Goal: Information Seeking & Learning: Learn about a topic

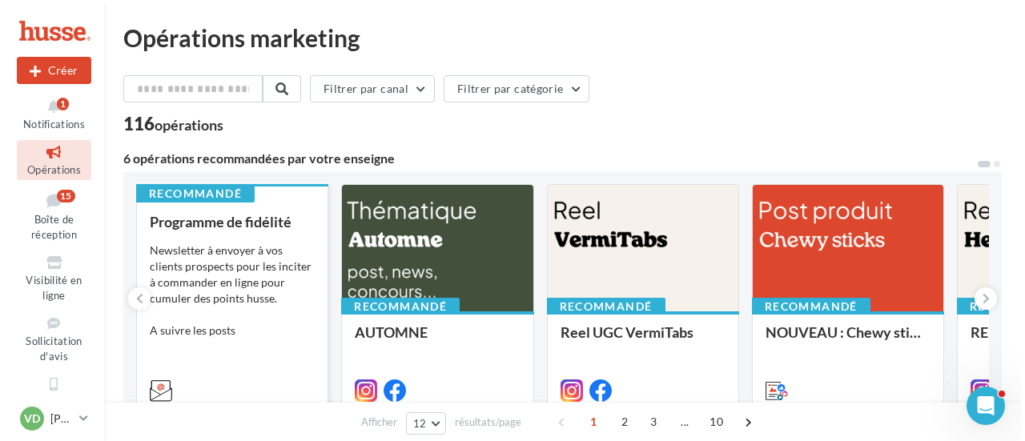
scroll to position [80, 0]
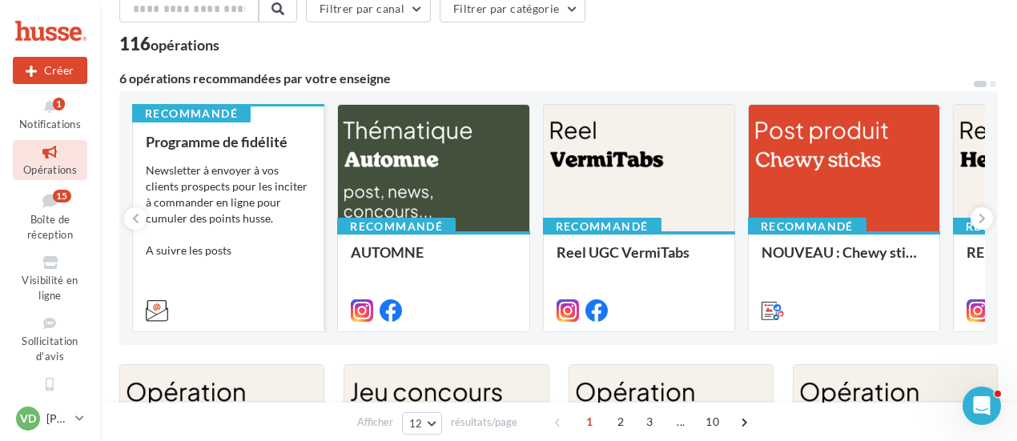
click at [242, 190] on div "Newsletter à envoyer à vos clients prospects pour les inciter à commander en li…" at bounding box center [228, 211] width 165 height 96
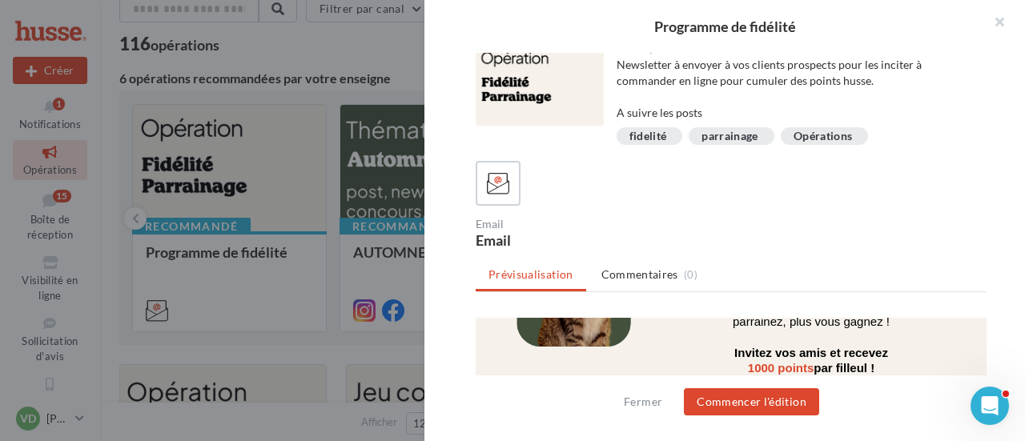
scroll to position [721, 0]
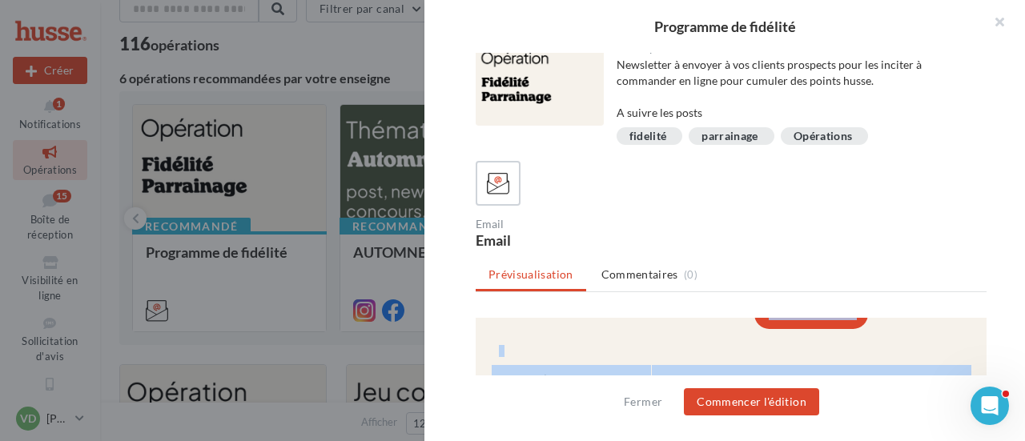
drag, startPoint x: 707, startPoint y: 325, endPoint x: 725, endPoint y: 324, distance: 18.4
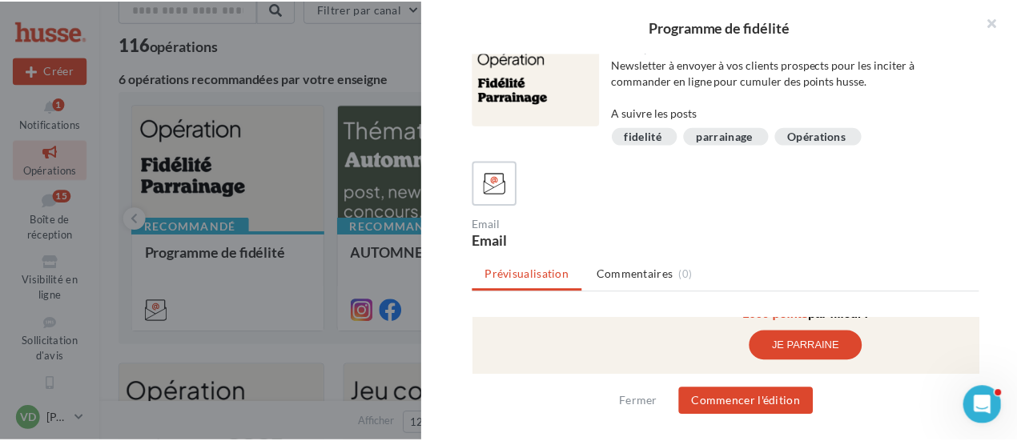
scroll to position [0, 0]
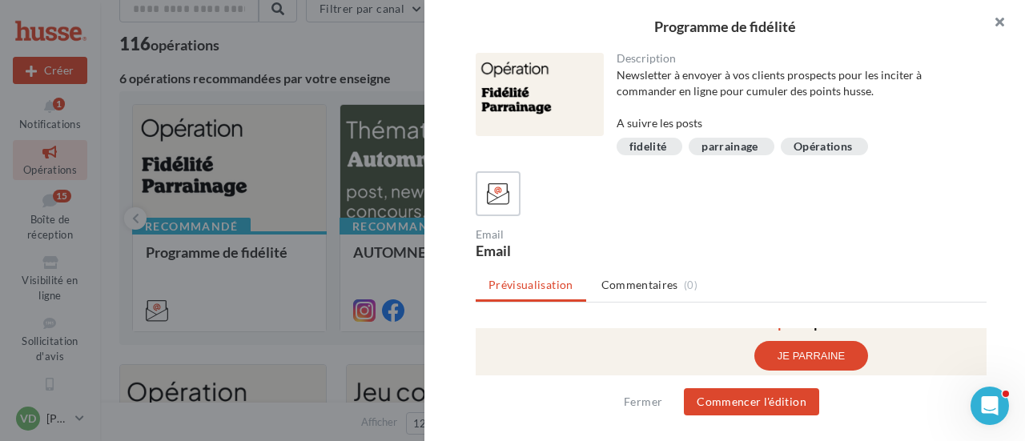
click at [1001, 18] on button "button" at bounding box center [993, 24] width 64 height 48
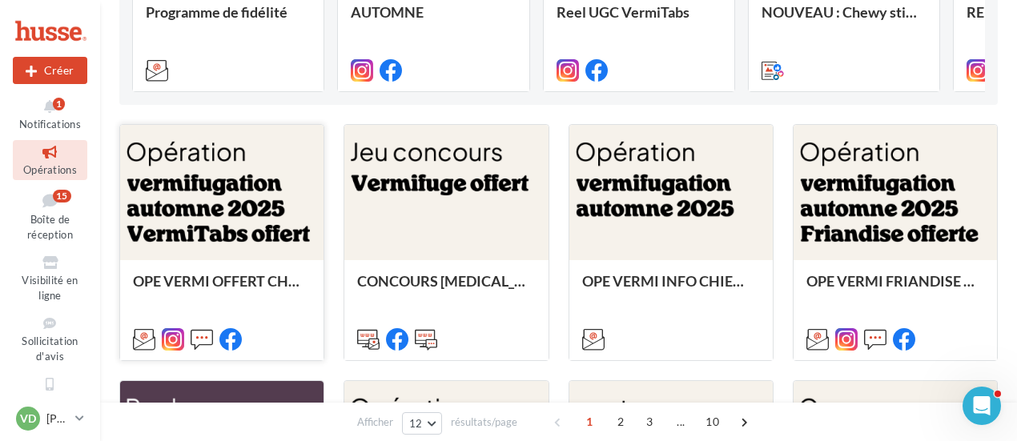
scroll to position [240, 0]
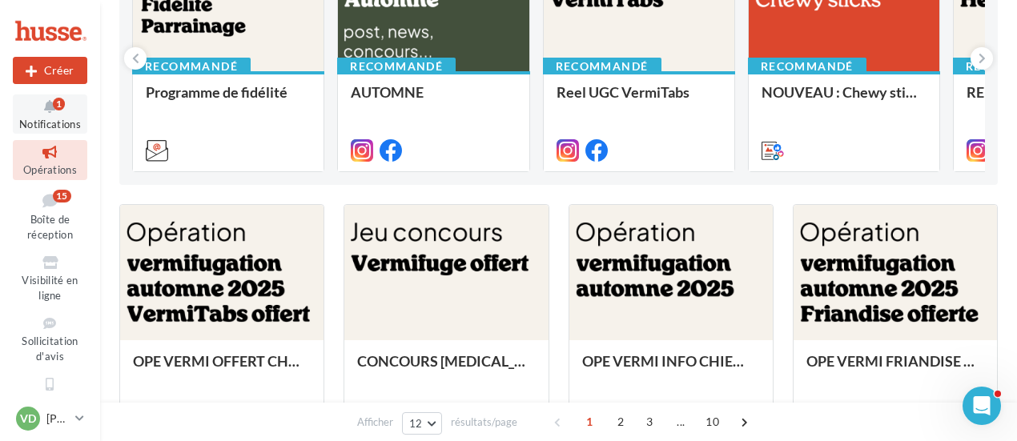
click at [51, 108] on icon at bounding box center [50, 107] width 65 height 18
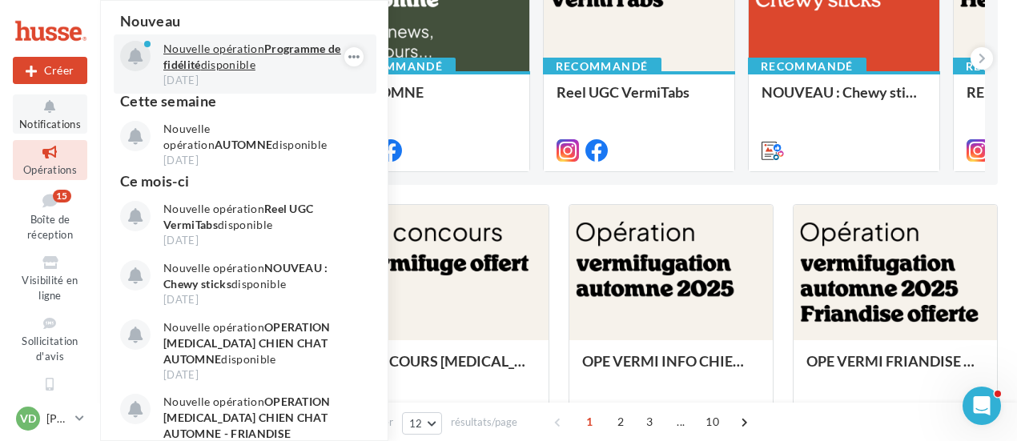
click at [229, 68] on p "Nouvelle opération Programme de fidélité disponible" at bounding box center [256, 57] width 186 height 32
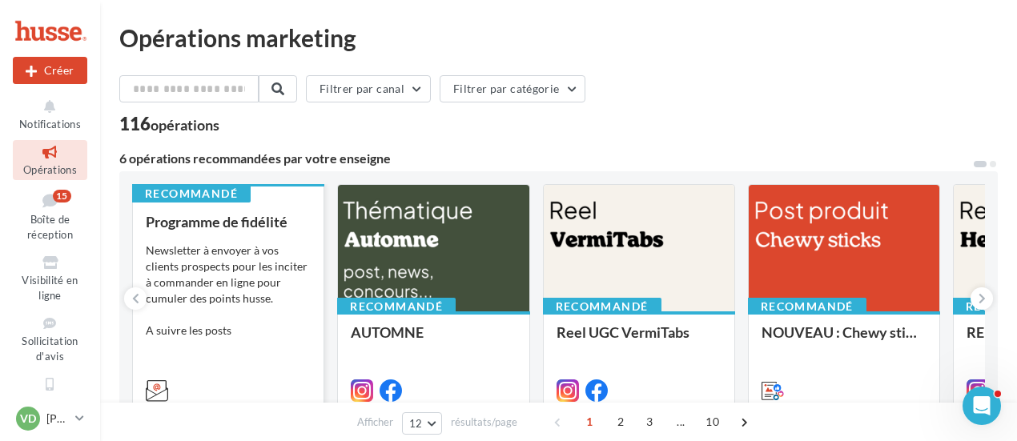
click at [245, 266] on div "Newsletter à envoyer à vos clients prospects pour les inciter à commander en li…" at bounding box center [228, 291] width 165 height 96
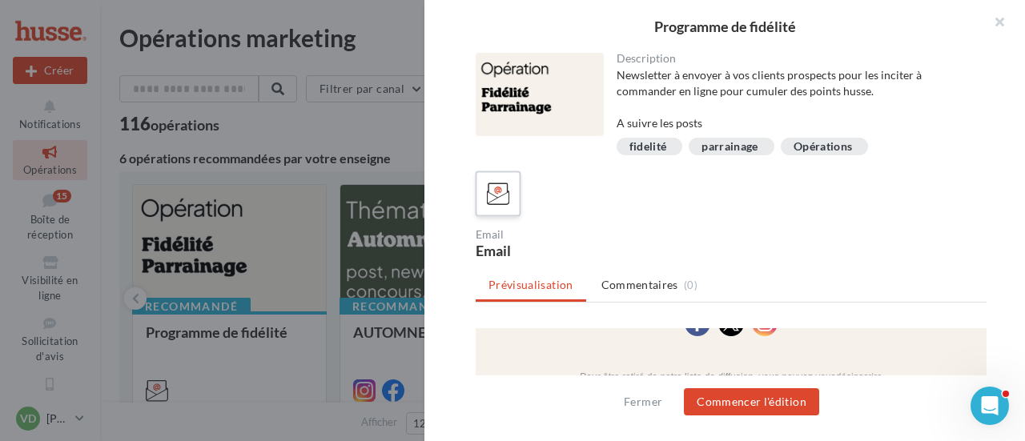
click at [504, 191] on icon at bounding box center [498, 194] width 23 height 23
